Goal: Book appointment/travel/reservation

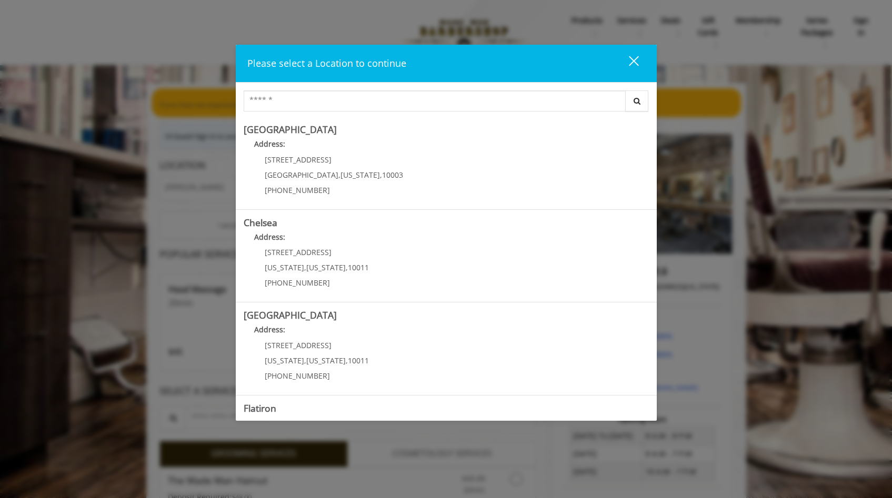
click at [634, 59] on div "close" at bounding box center [627, 63] width 21 height 16
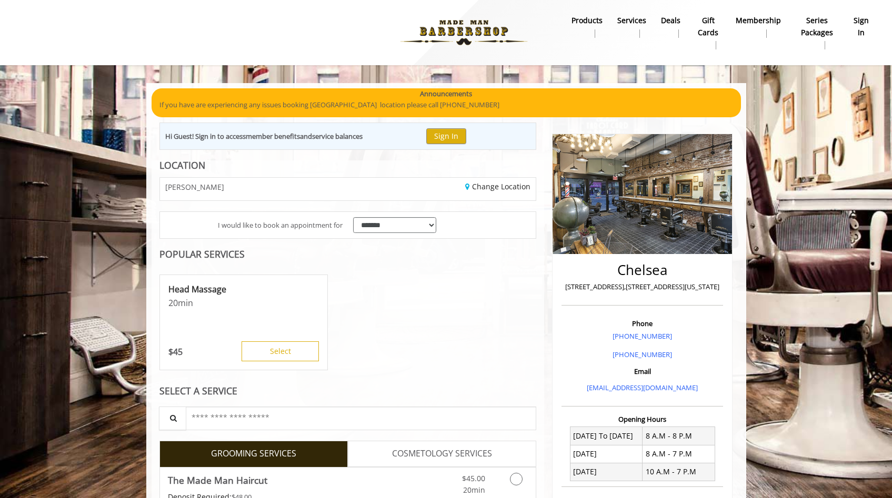
click at [339, 187] on div "[PERSON_NAME]" at bounding box center [250, 189] width 196 height 23
click at [471, 185] on link "Change Location" at bounding box center [497, 187] width 65 height 10
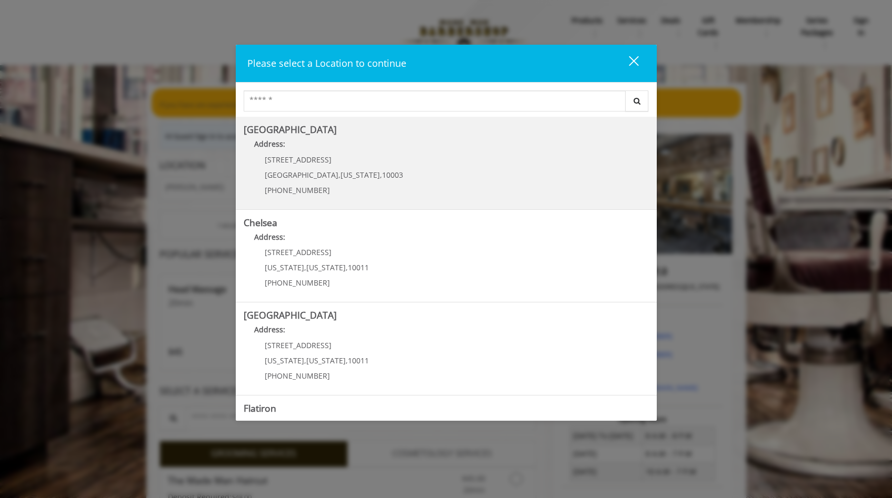
click at [322, 146] on Village "Address:" at bounding box center [446, 146] width 405 height 17
